Goal: Use online tool/utility: Utilize a website feature to perform a specific function

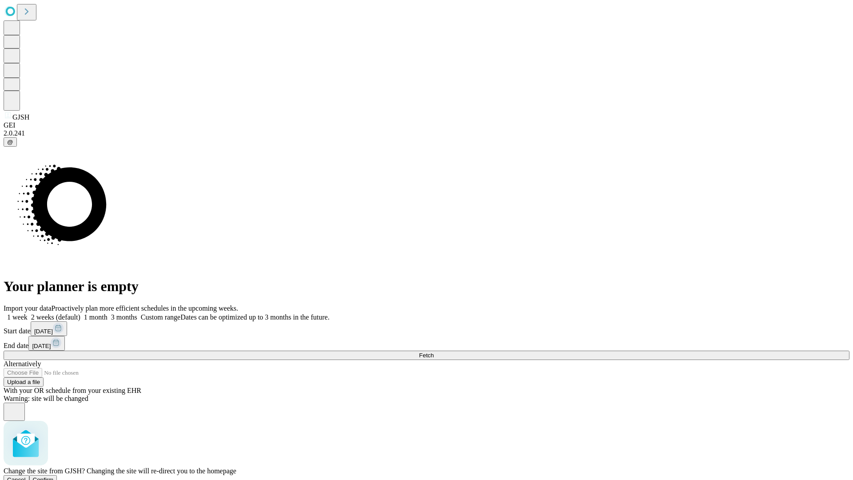
click at [54, 476] on span "Confirm" at bounding box center [43, 479] width 21 height 7
click at [28, 313] on label "1 week" at bounding box center [16, 317] width 24 height 8
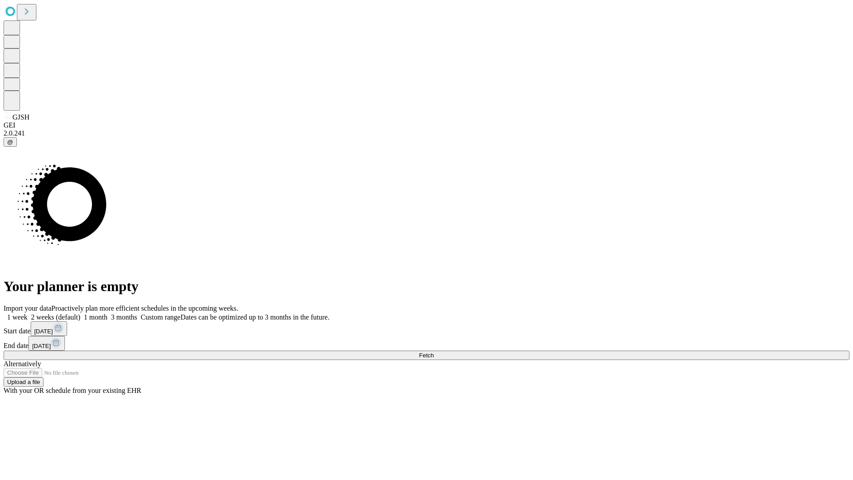
click at [434, 352] on span "Fetch" at bounding box center [426, 355] width 15 height 7
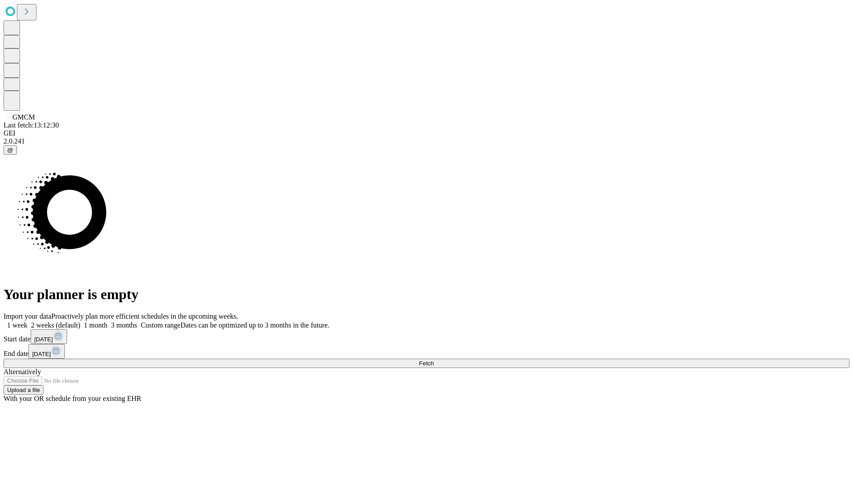
click at [28, 321] on label "1 week" at bounding box center [16, 325] width 24 height 8
click at [434, 360] on span "Fetch" at bounding box center [426, 363] width 15 height 7
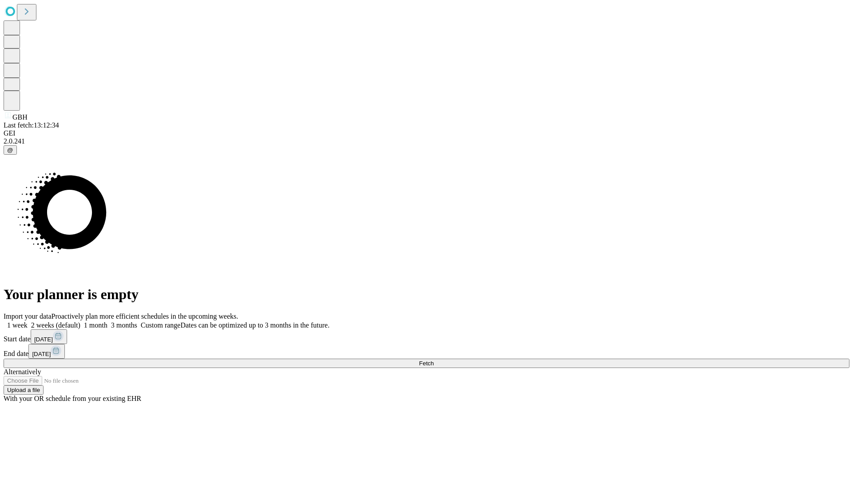
click at [28, 321] on label "1 week" at bounding box center [16, 325] width 24 height 8
click at [434, 360] on span "Fetch" at bounding box center [426, 363] width 15 height 7
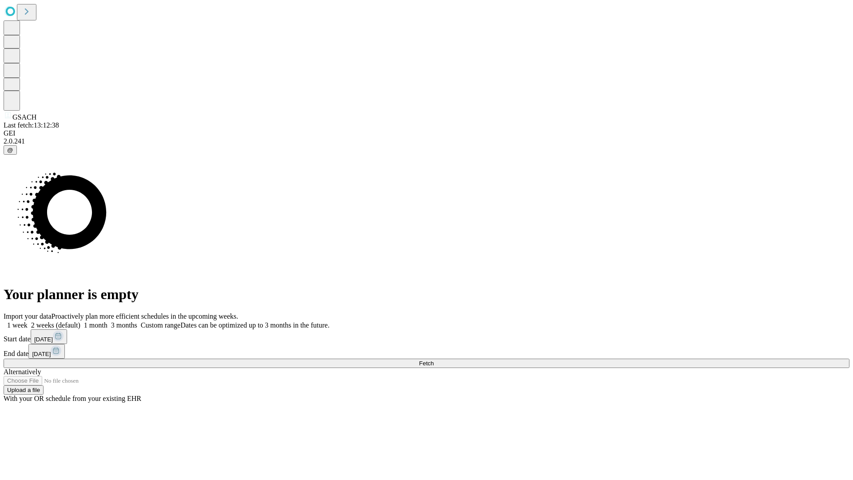
click at [28, 321] on label "1 week" at bounding box center [16, 325] width 24 height 8
click at [434, 360] on span "Fetch" at bounding box center [426, 363] width 15 height 7
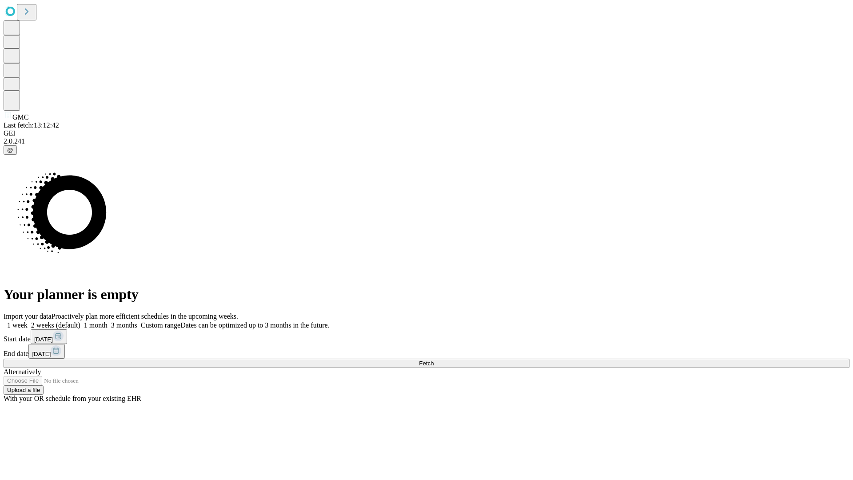
click at [28, 321] on label "1 week" at bounding box center [16, 325] width 24 height 8
click at [434, 360] on span "Fetch" at bounding box center [426, 363] width 15 height 7
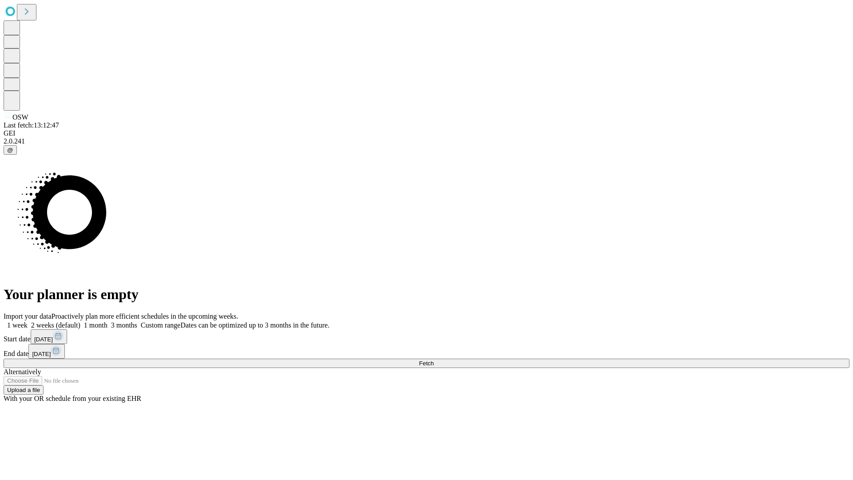
click at [28, 321] on label "1 week" at bounding box center [16, 325] width 24 height 8
click at [434, 360] on span "Fetch" at bounding box center [426, 363] width 15 height 7
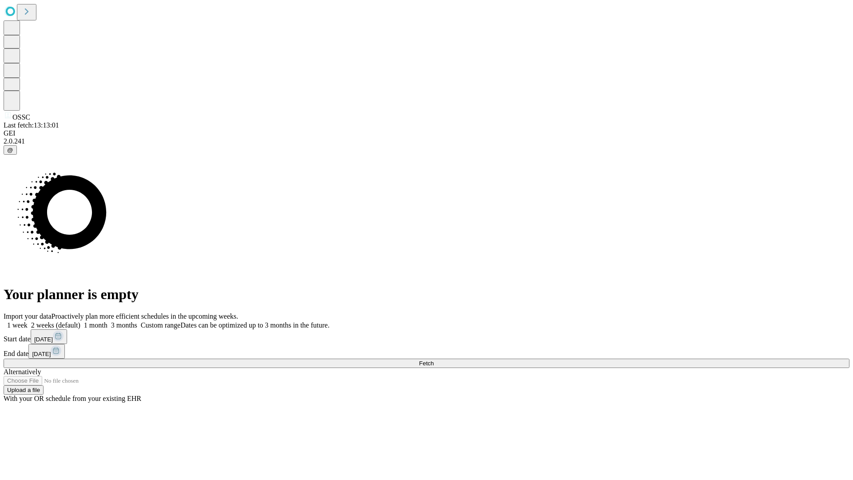
click at [28, 321] on label "1 week" at bounding box center [16, 325] width 24 height 8
click at [434, 360] on span "Fetch" at bounding box center [426, 363] width 15 height 7
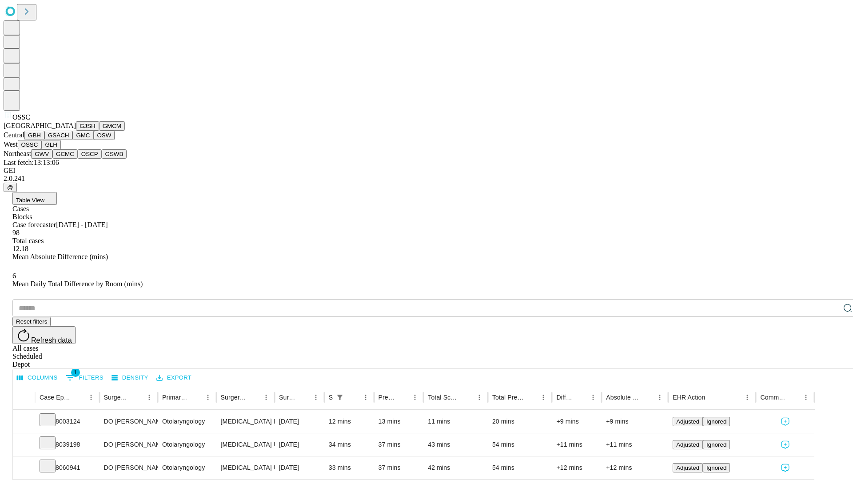
click at [60, 149] on button "GLH" at bounding box center [50, 144] width 19 height 9
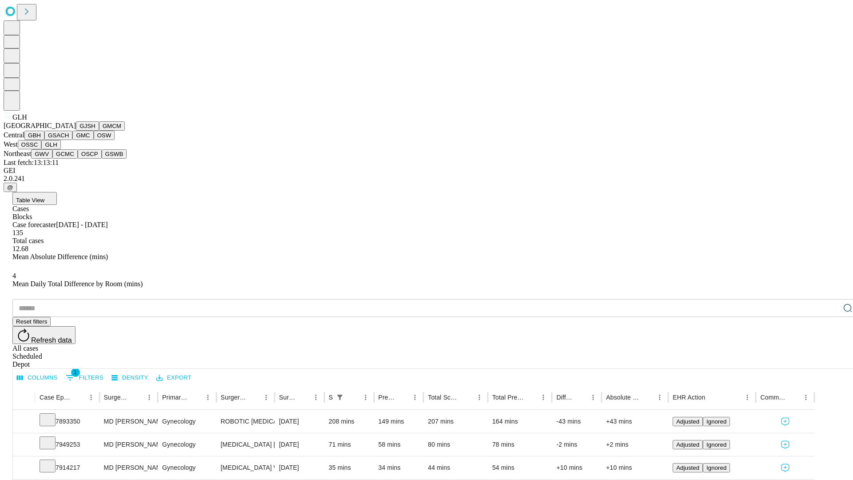
click at [52, 159] on button "GWV" at bounding box center [41, 153] width 21 height 9
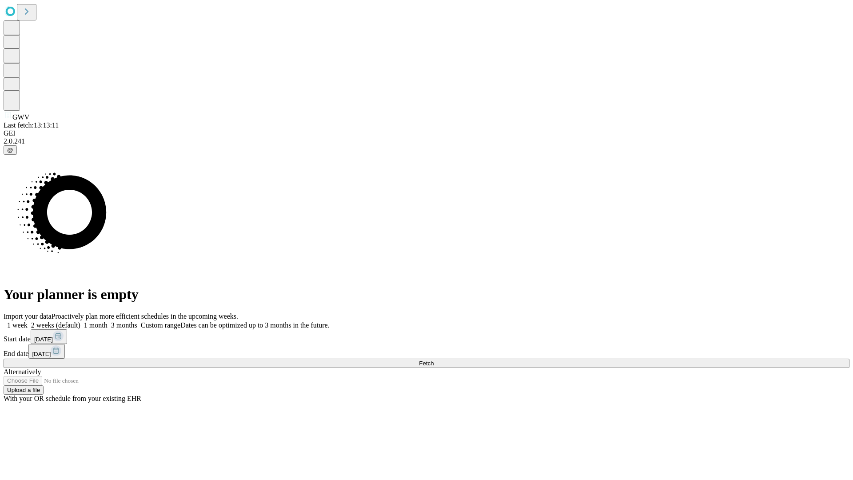
click at [28, 321] on label "1 week" at bounding box center [16, 325] width 24 height 8
click at [434, 360] on span "Fetch" at bounding box center [426, 363] width 15 height 7
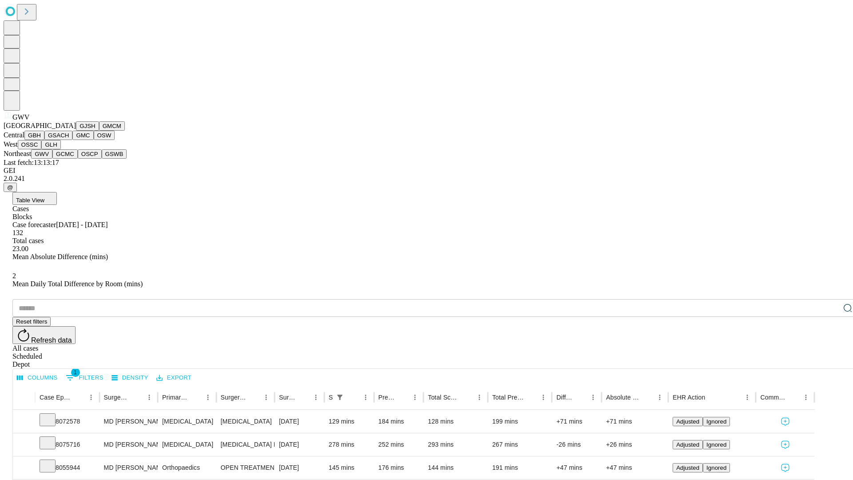
click at [69, 159] on button "GCMC" at bounding box center [64, 153] width 25 height 9
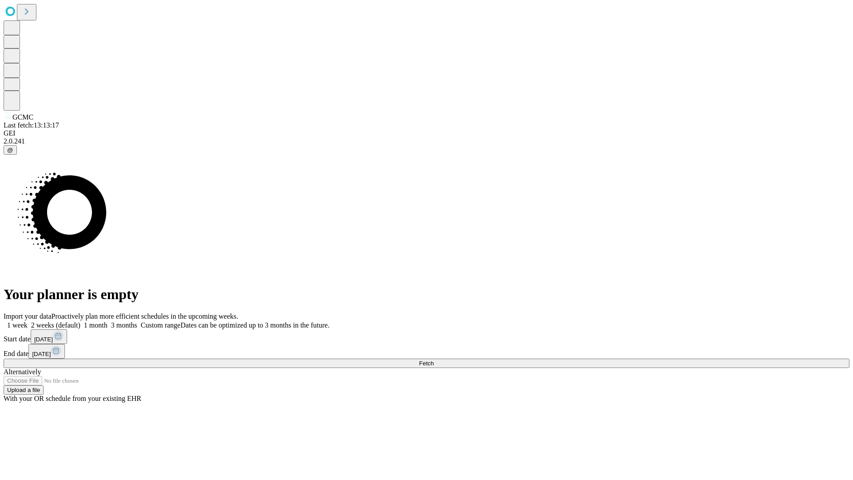
click at [28, 321] on label "1 week" at bounding box center [16, 325] width 24 height 8
click at [434, 360] on span "Fetch" at bounding box center [426, 363] width 15 height 7
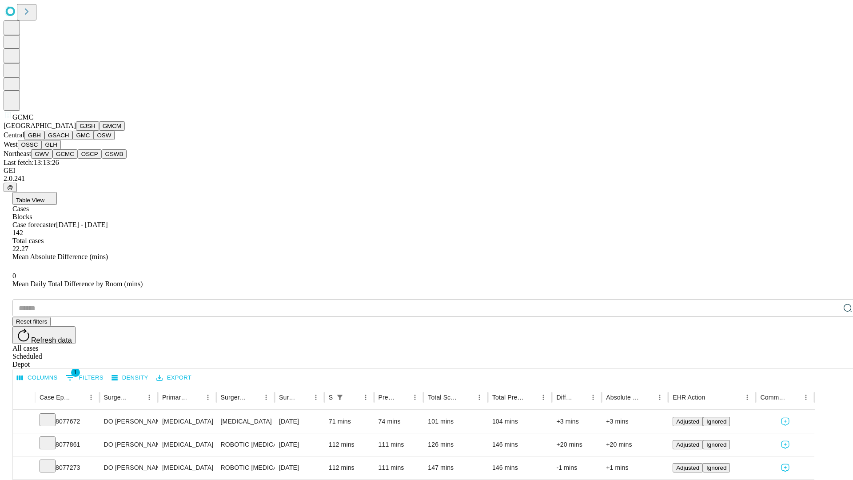
click at [78, 159] on button "OSCP" at bounding box center [90, 153] width 24 height 9
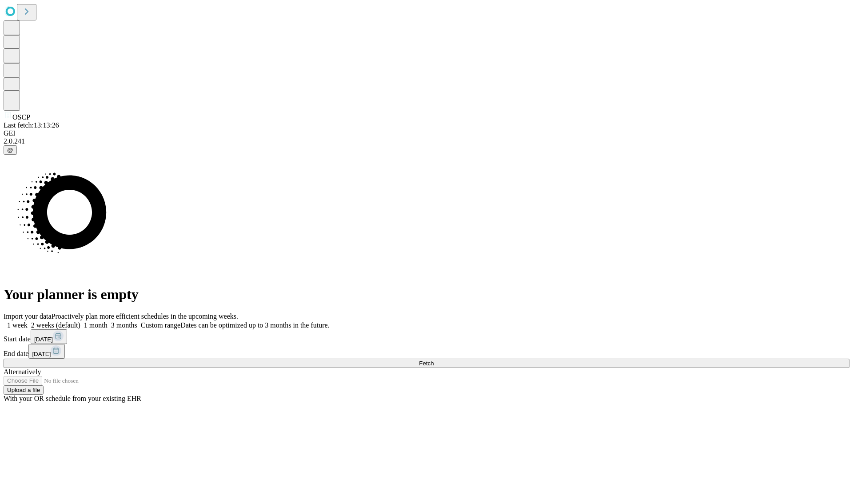
click at [434, 360] on span "Fetch" at bounding box center [426, 363] width 15 height 7
